Goal: Task Accomplishment & Management: Use online tool/utility

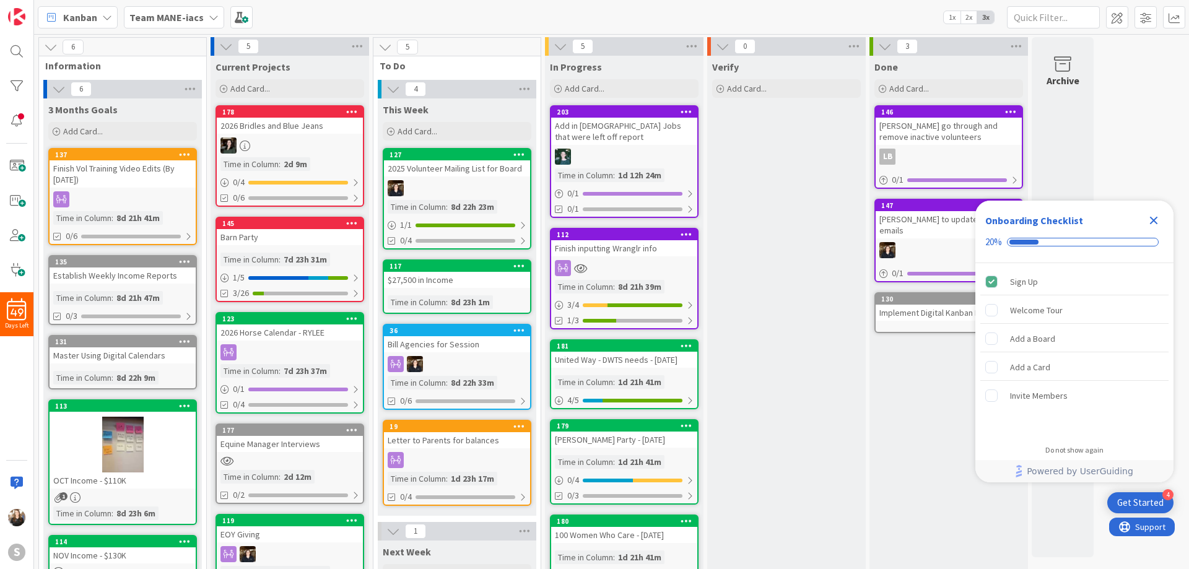
click at [273, 230] on div "Barn Party" at bounding box center [290, 237] width 146 height 16
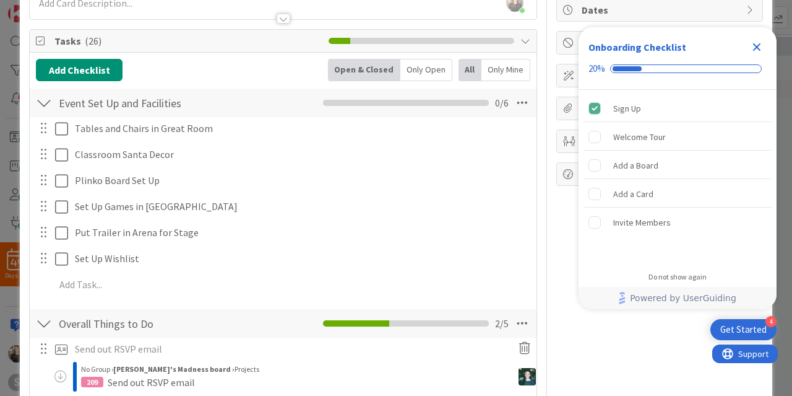
scroll to position [124, 0]
click at [758, 48] on icon "Close Checklist" at bounding box center [757, 47] width 8 height 8
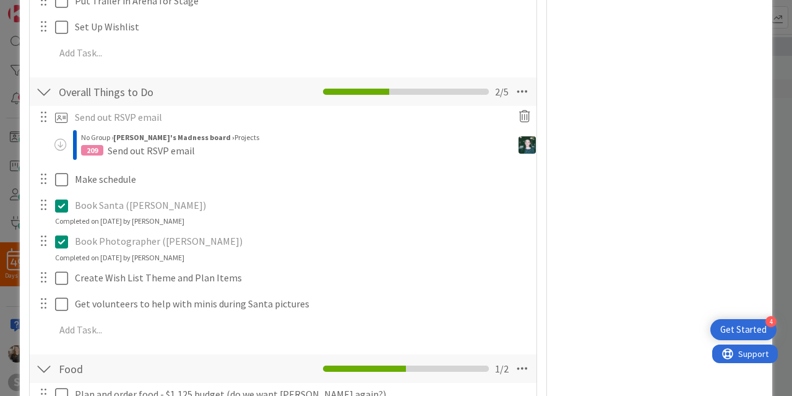
scroll to position [362, 0]
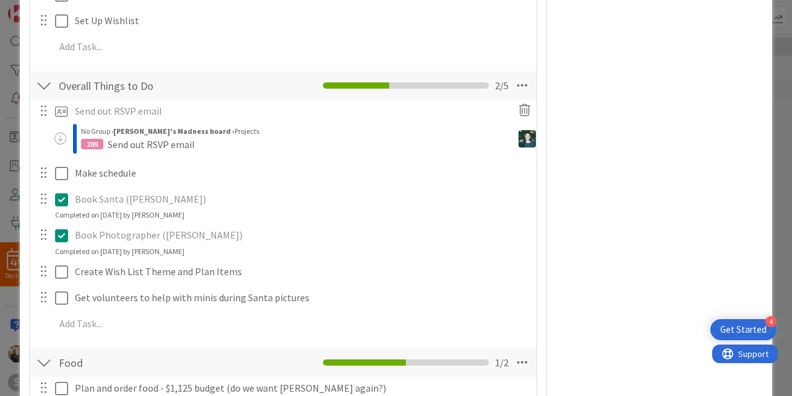
click at [44, 174] on div at bounding box center [43, 172] width 16 height 19
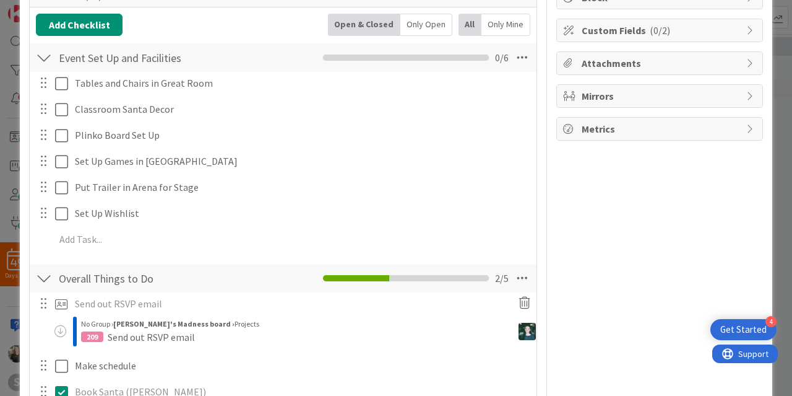
scroll to position [0, 0]
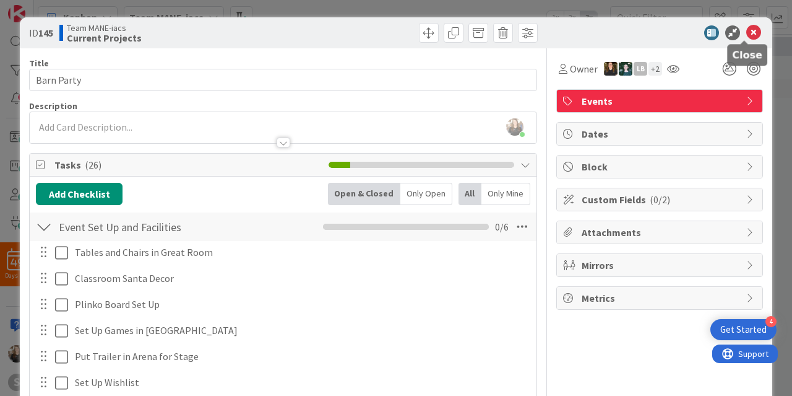
click at [747, 32] on icon at bounding box center [754, 32] width 15 height 15
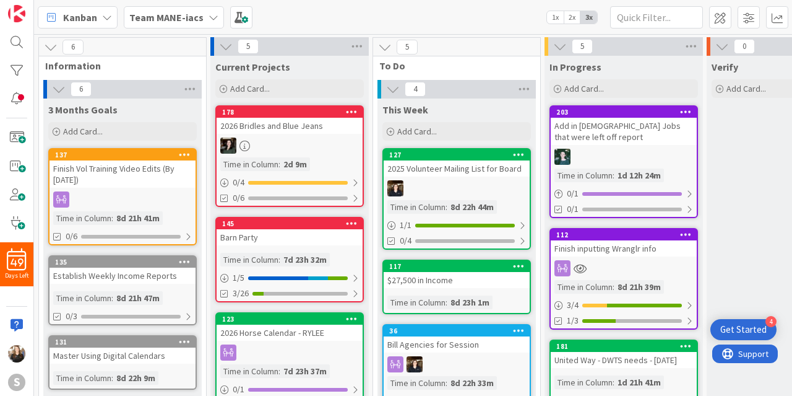
click at [349, 222] on icon at bounding box center [352, 223] width 12 height 9
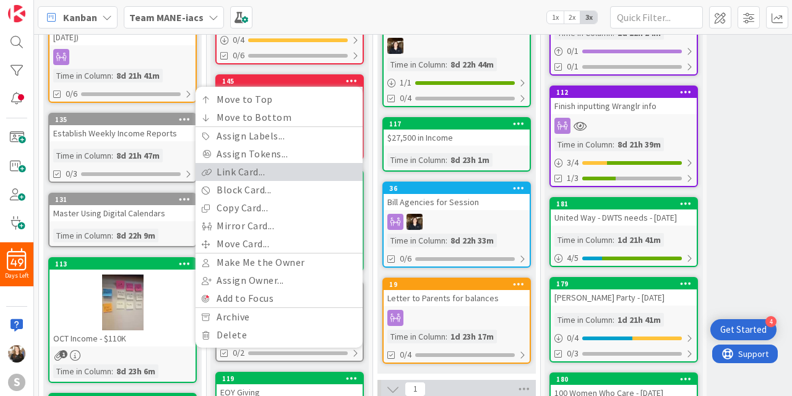
scroll to position [144, 0]
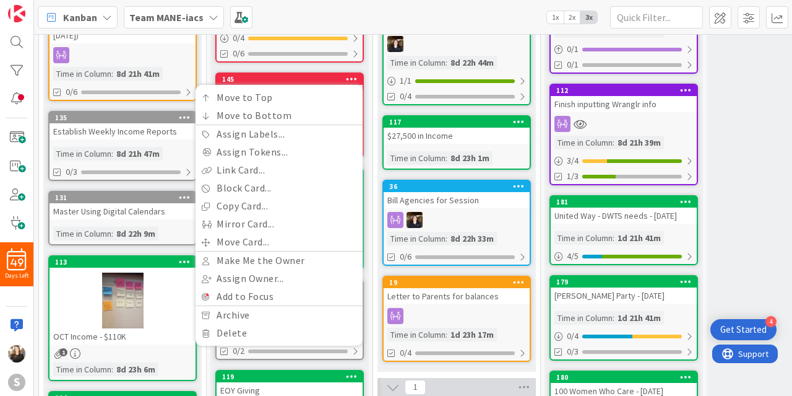
click at [373, 86] on div "5 To Do 4 This Week Add Card... 127 2025 Volunteer Mailing List for Board Time …" at bounding box center [457, 316] width 168 height 846
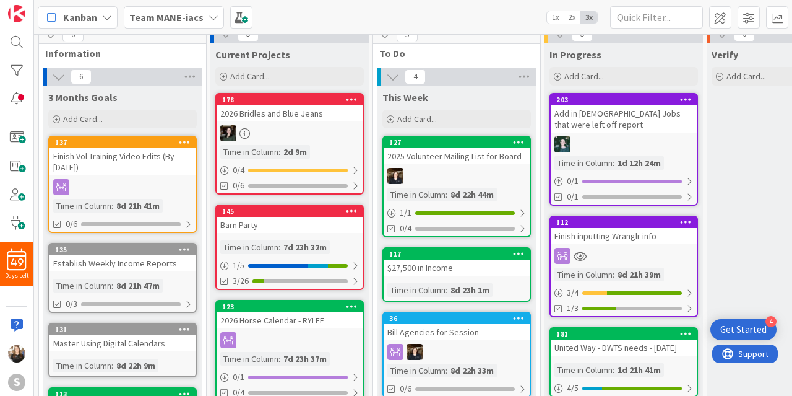
scroll to position [0, 0]
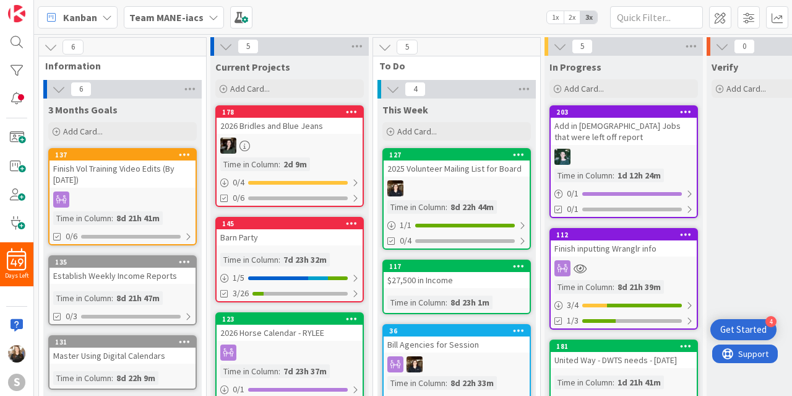
click at [209, 19] on icon at bounding box center [214, 17] width 10 height 10
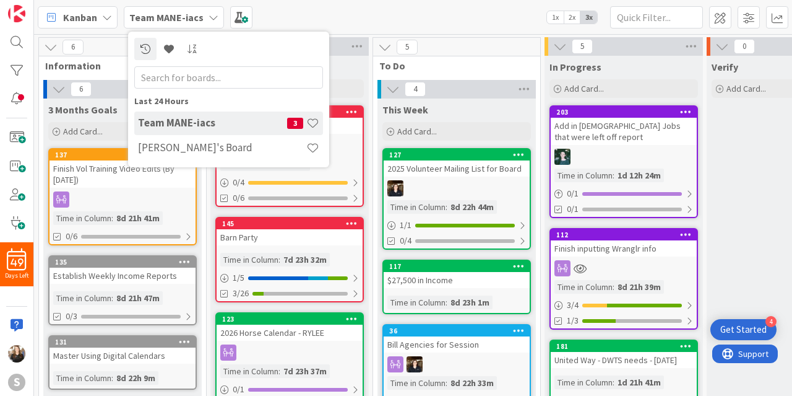
click at [280, 22] on div "Kanban Team MANE-iacs Last 24 Hours Team MANE-iacs 3 Brittany's Board 1x 2x 3x" at bounding box center [413, 17] width 758 height 34
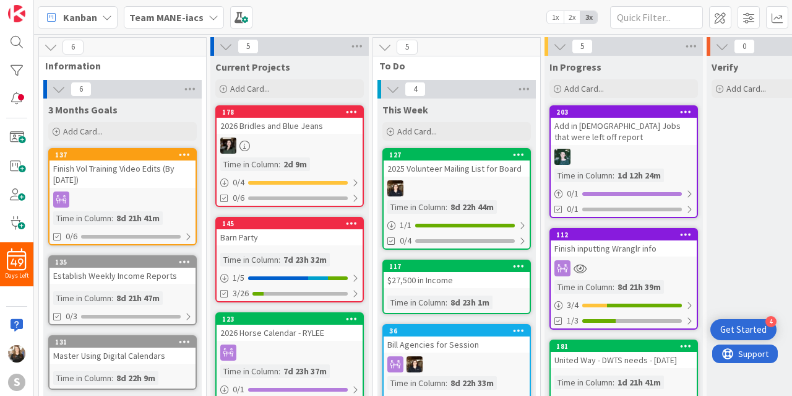
click at [209, 20] on icon at bounding box center [214, 17] width 10 height 10
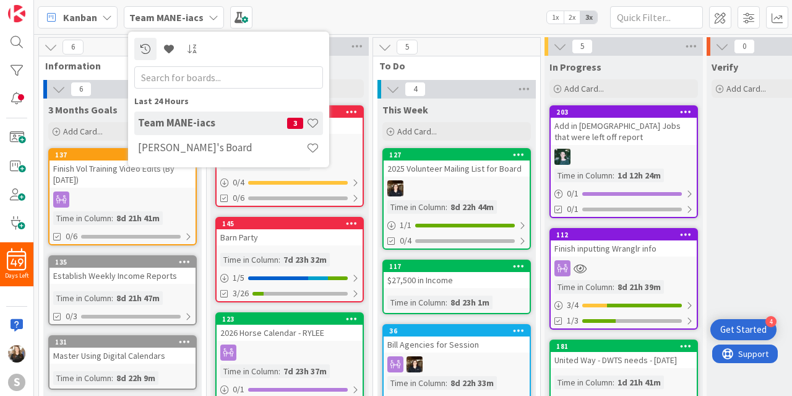
click at [209, 20] on icon at bounding box center [214, 17] width 10 height 10
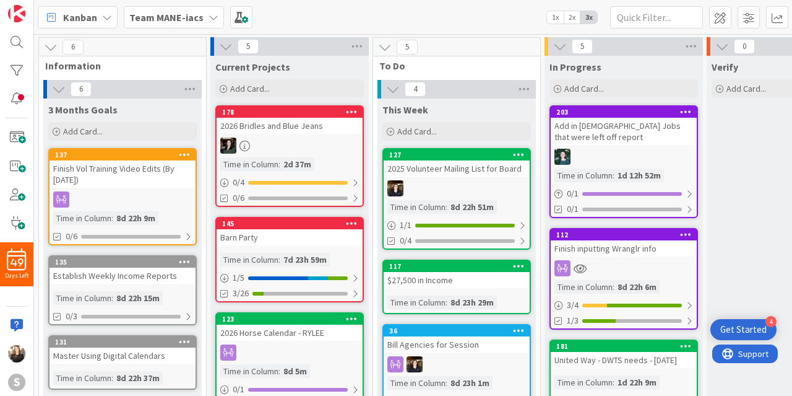
click at [213, 20] on icon at bounding box center [214, 17] width 10 height 10
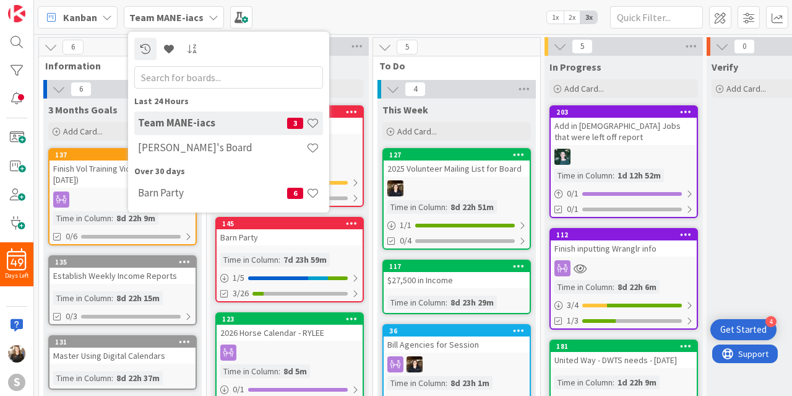
click at [301, 17] on div "Kanban Team MANE-iacs Last 24 Hours Team MANE-iacs 3 Brittany's Board Over 30 d…" at bounding box center [413, 17] width 758 height 34
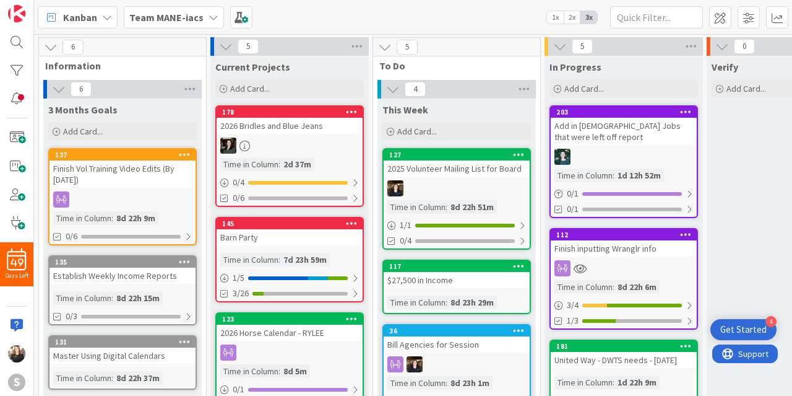
click at [209, 13] on icon at bounding box center [214, 17] width 10 height 10
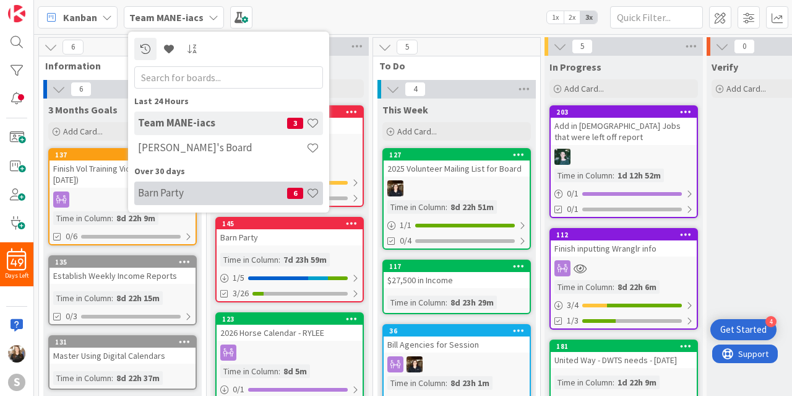
click at [196, 196] on h4 "Barn Party" at bounding box center [212, 192] width 149 height 12
